Goal: Information Seeking & Learning: Learn about a topic

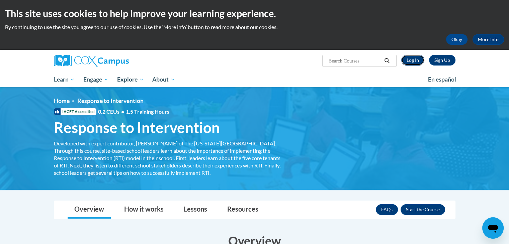
click at [409, 62] on link "Log In" at bounding box center [412, 60] width 23 height 11
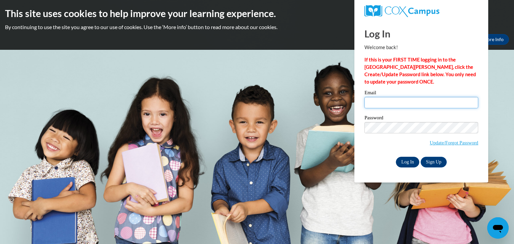
type input "lelaga2901@ung.edu"
click at [408, 159] on input "Log In" at bounding box center [407, 162] width 23 height 11
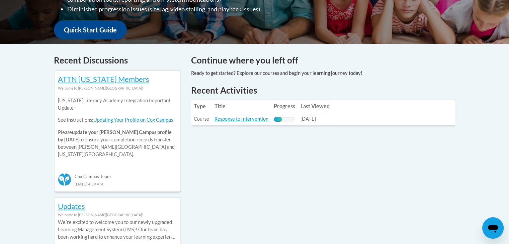
scroll to position [241, 0]
click at [246, 119] on link "Response to Intervention" at bounding box center [241, 119] width 54 height 6
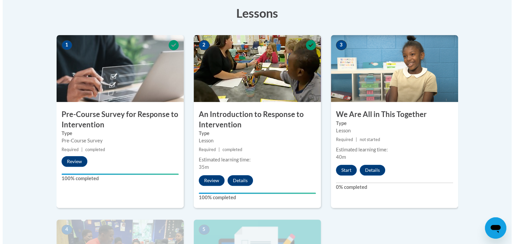
scroll to position [190, 0]
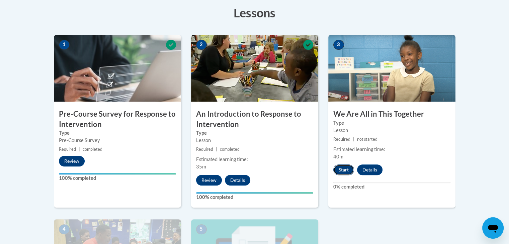
click at [339, 170] on button "Start" at bounding box center [343, 170] width 21 height 11
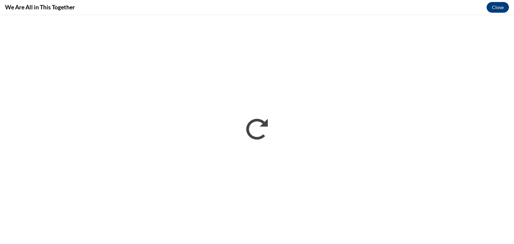
scroll to position [0, 0]
